Goal: Navigation & Orientation: Find specific page/section

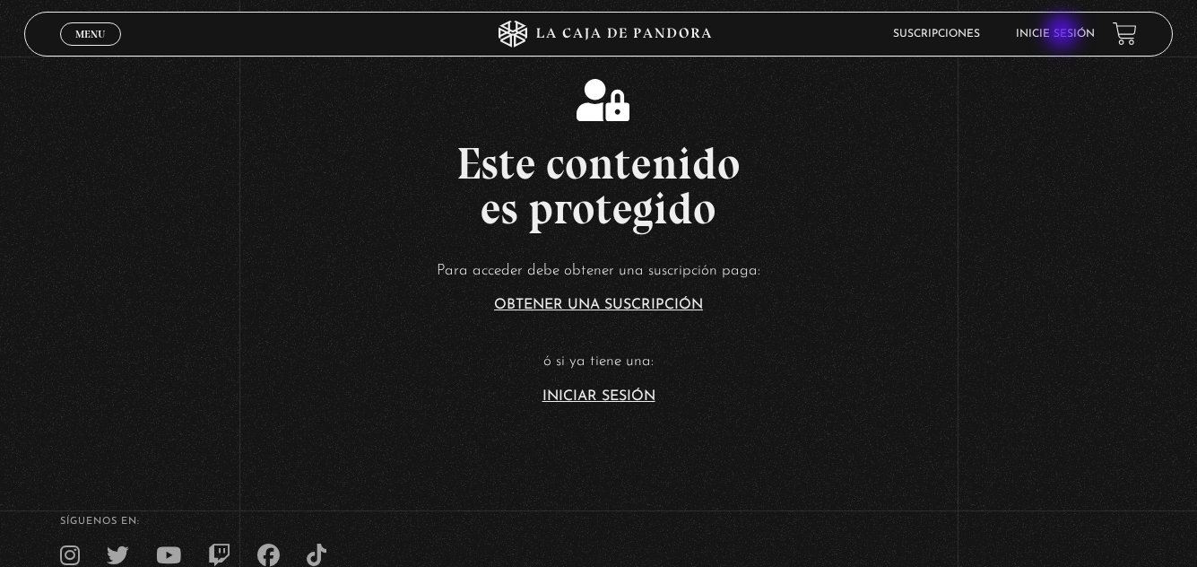
click at [1064, 33] on link "Inicie sesión" at bounding box center [1055, 34] width 79 height 11
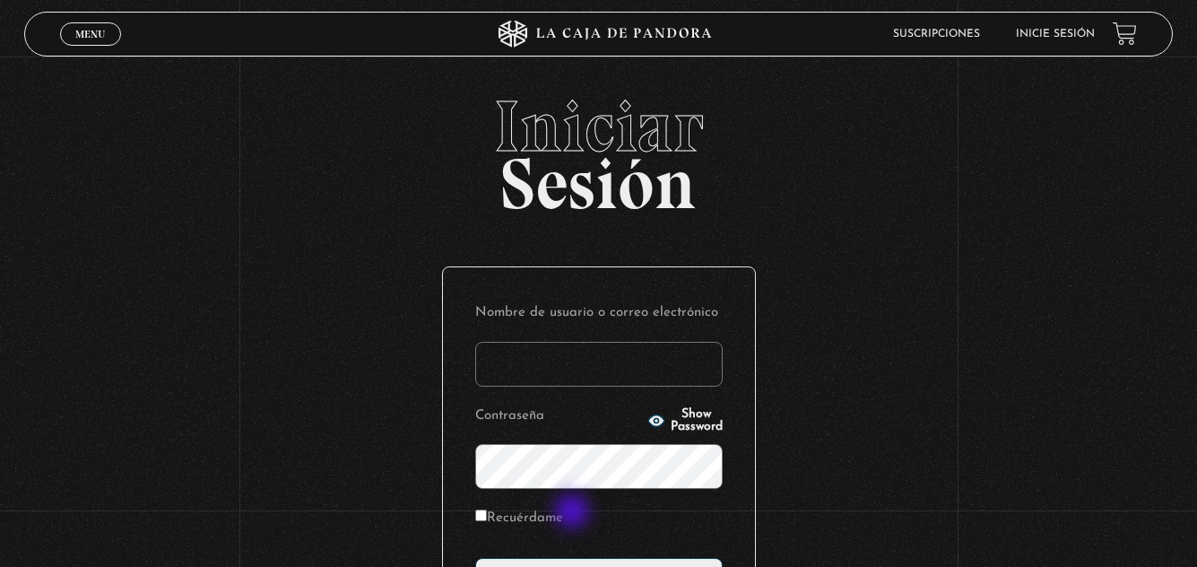
scroll to position [90, 0]
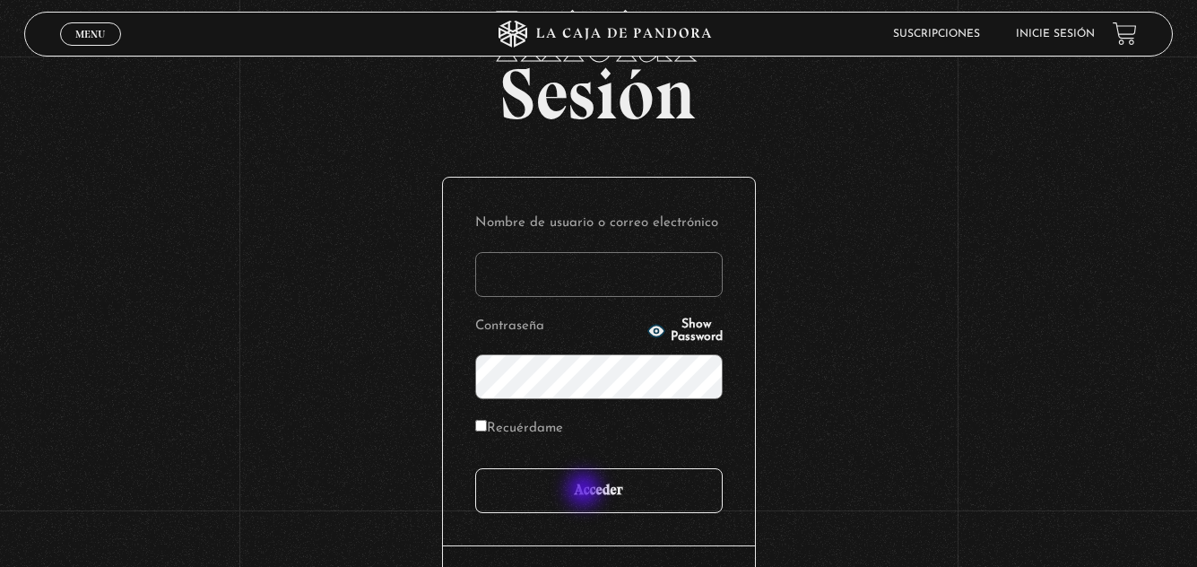
type input "animarte1905"
click at [586, 491] on input "Acceder" at bounding box center [599, 490] width 248 height 45
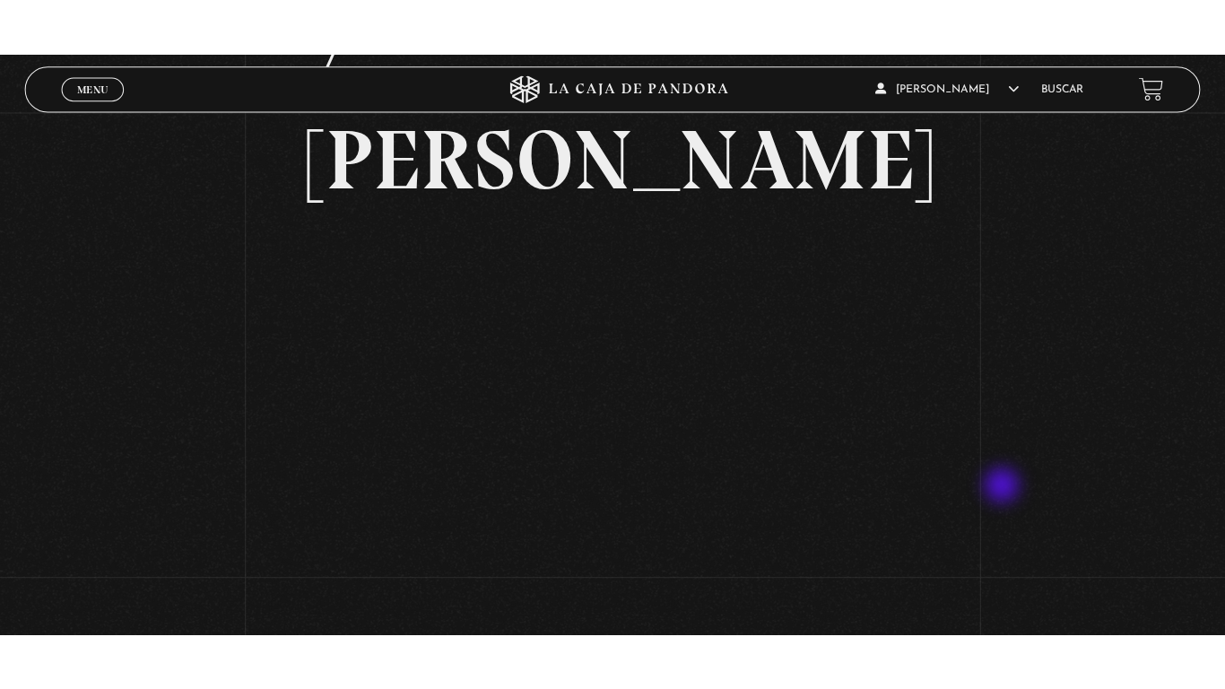
scroll to position [248, 0]
